Goal: Task Accomplishment & Management: Use online tool/utility

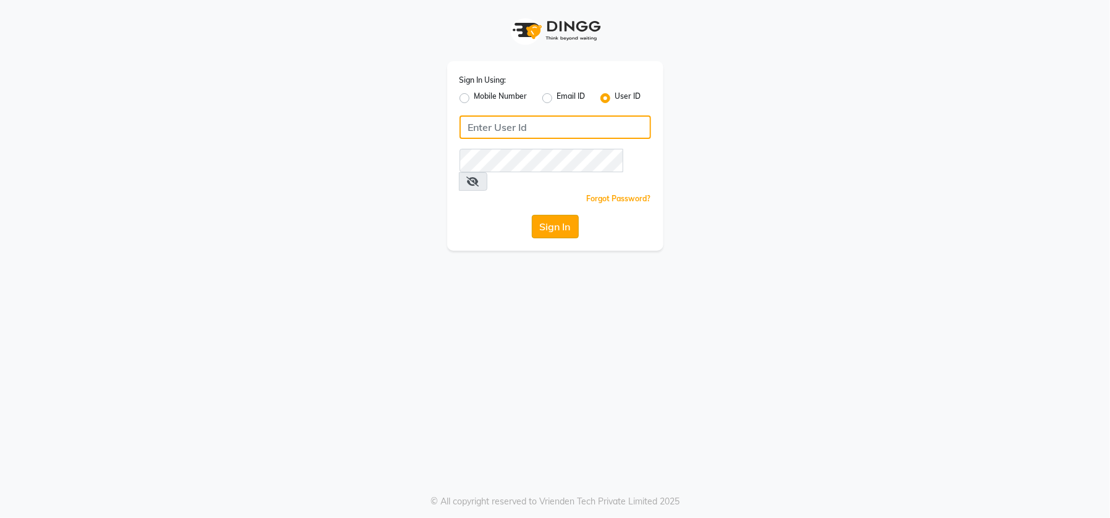
type input "emporiosalon"
click at [555, 215] on button "Sign In" at bounding box center [555, 226] width 47 height 23
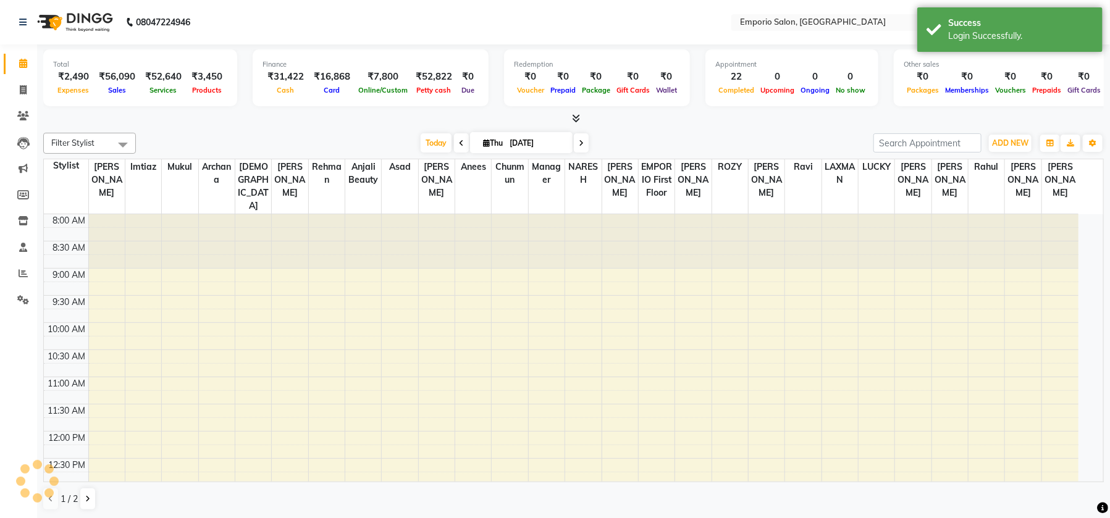
select select "en"
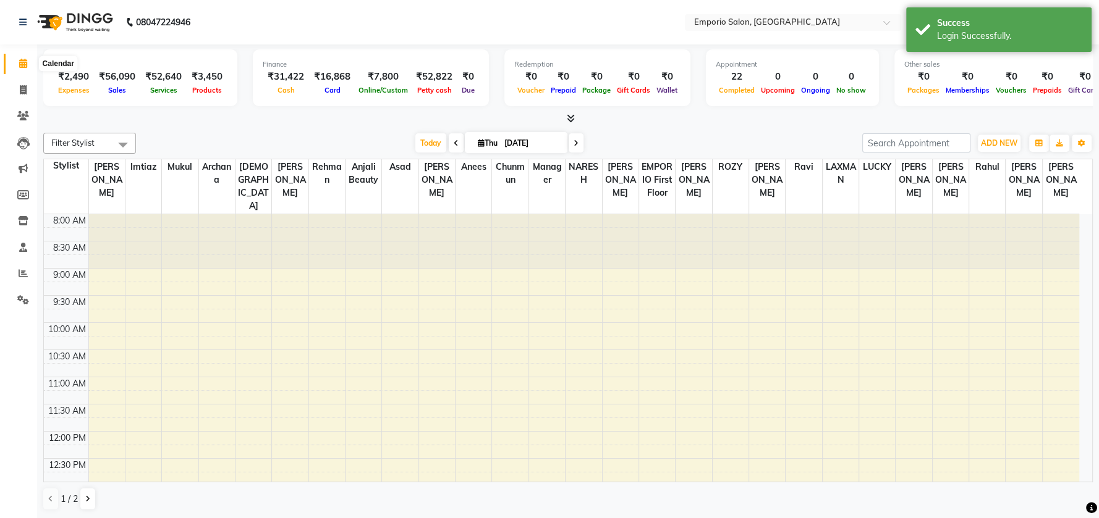
click at [25, 64] on icon at bounding box center [23, 63] width 8 height 9
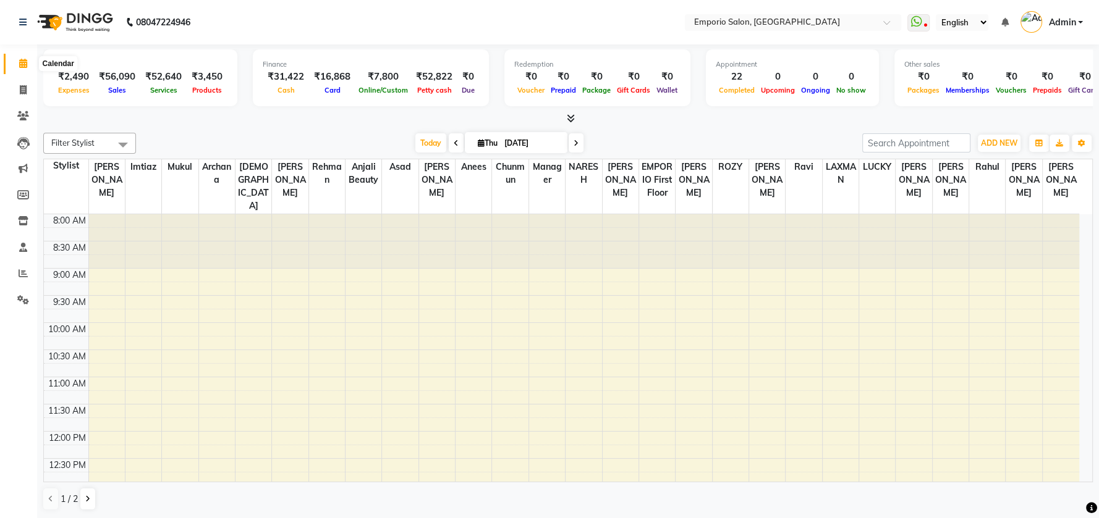
click at [23, 61] on icon at bounding box center [23, 63] width 8 height 9
click at [454, 143] on icon at bounding box center [456, 143] width 5 height 7
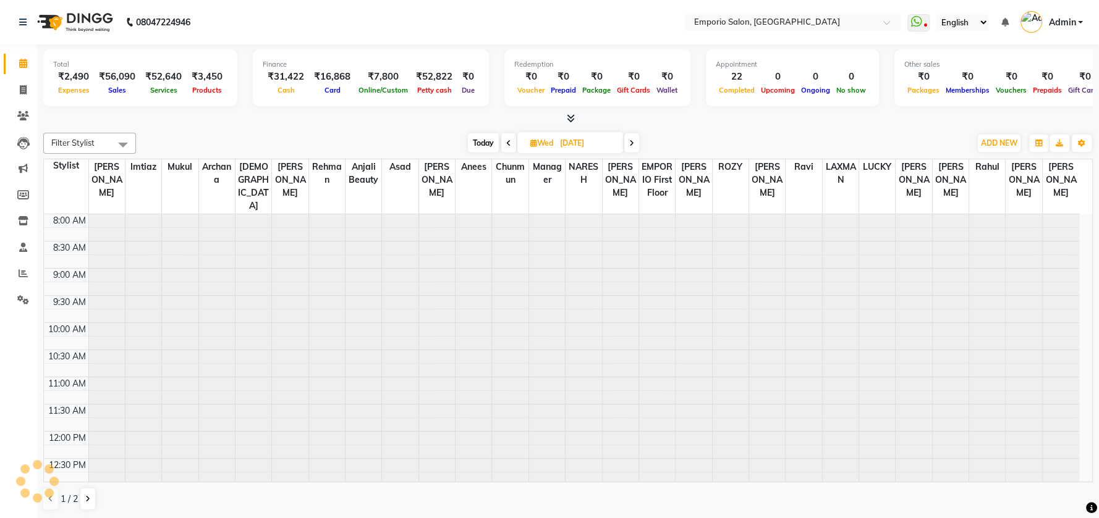
scroll to position [488, 0]
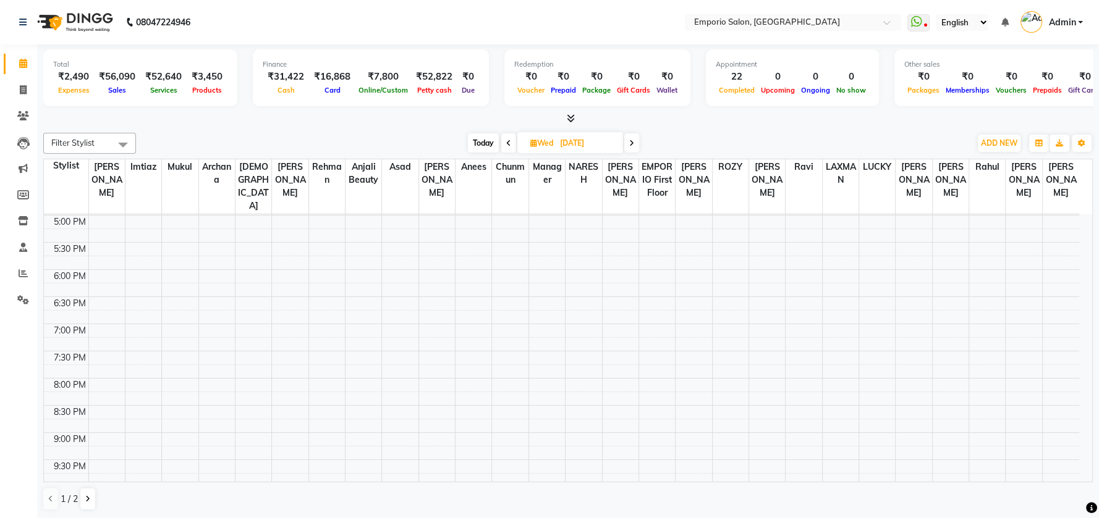
click at [633, 144] on icon at bounding box center [631, 143] width 5 height 7
type input "[DATE]"
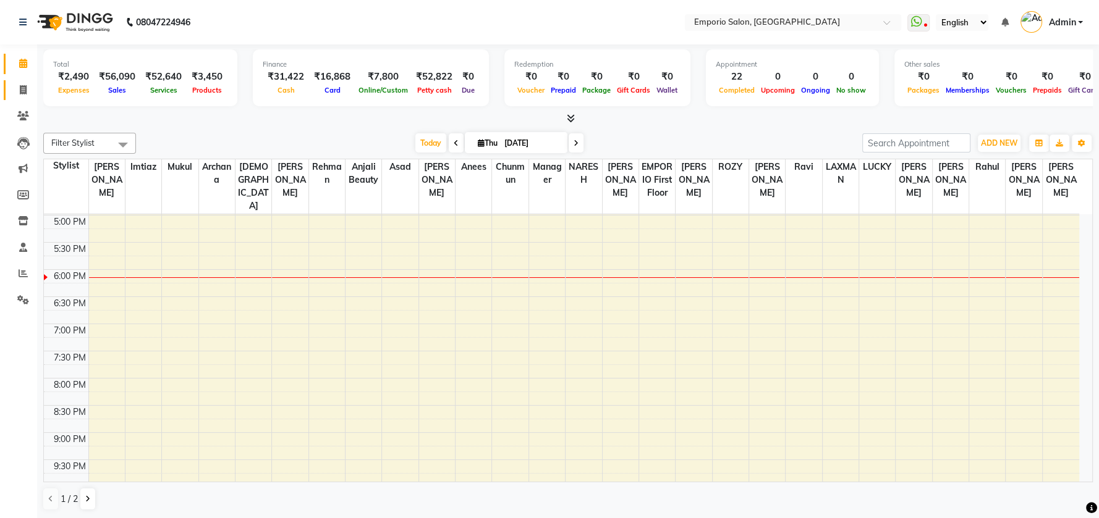
click at [20, 86] on icon at bounding box center [23, 89] width 7 height 9
select select "service"
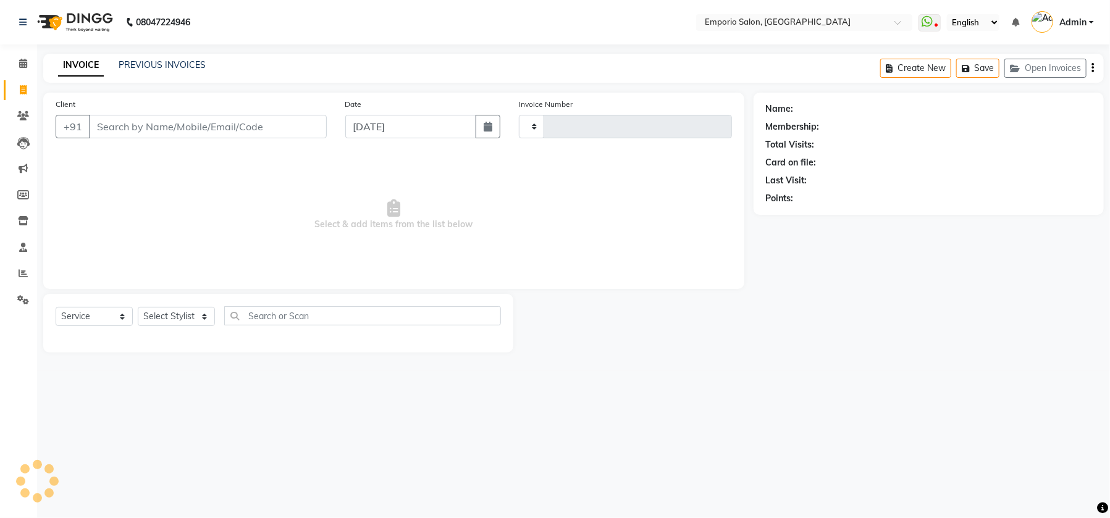
type input "4973"
select select "6332"
click at [20, 87] on icon at bounding box center [23, 89] width 7 height 9
select select "6332"
select select "service"
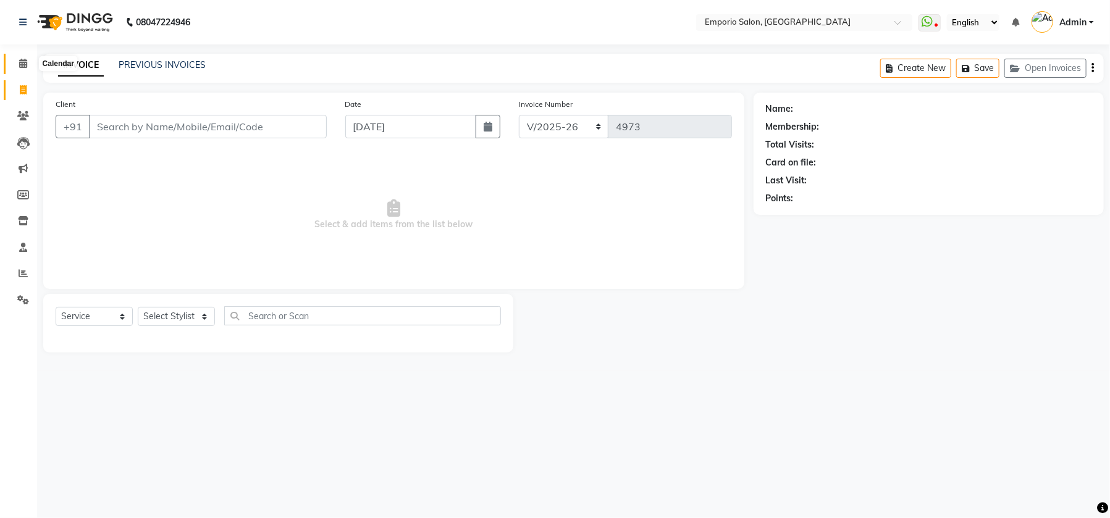
click at [23, 61] on icon at bounding box center [23, 63] width 8 height 9
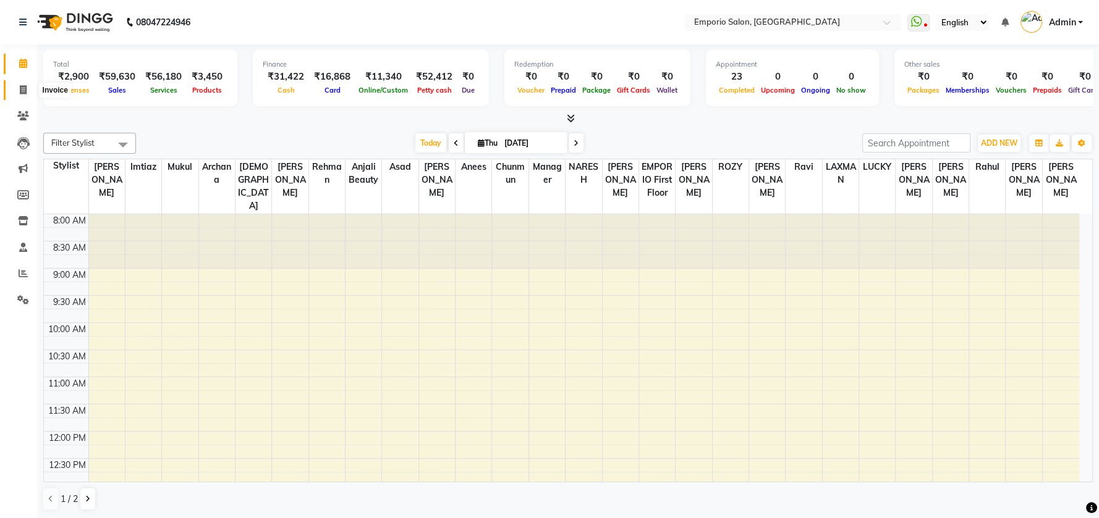
click at [20, 91] on icon at bounding box center [23, 89] width 7 height 9
select select "6332"
select select "service"
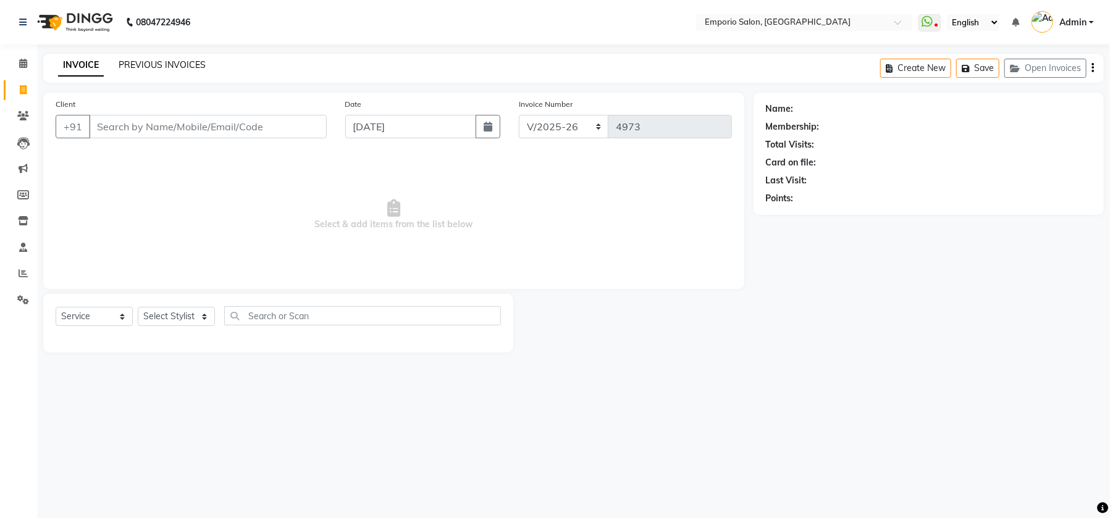
click at [163, 61] on link "PREVIOUS INVOICES" at bounding box center [162, 64] width 87 height 11
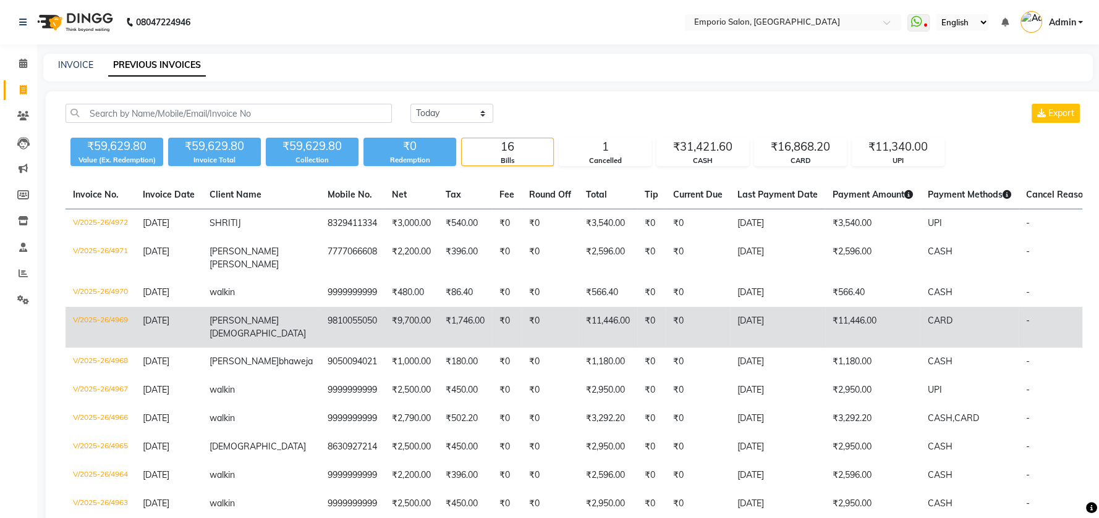
click at [754, 332] on td "[DATE]" at bounding box center [777, 327] width 95 height 41
